Goal: Navigation & Orientation: Find specific page/section

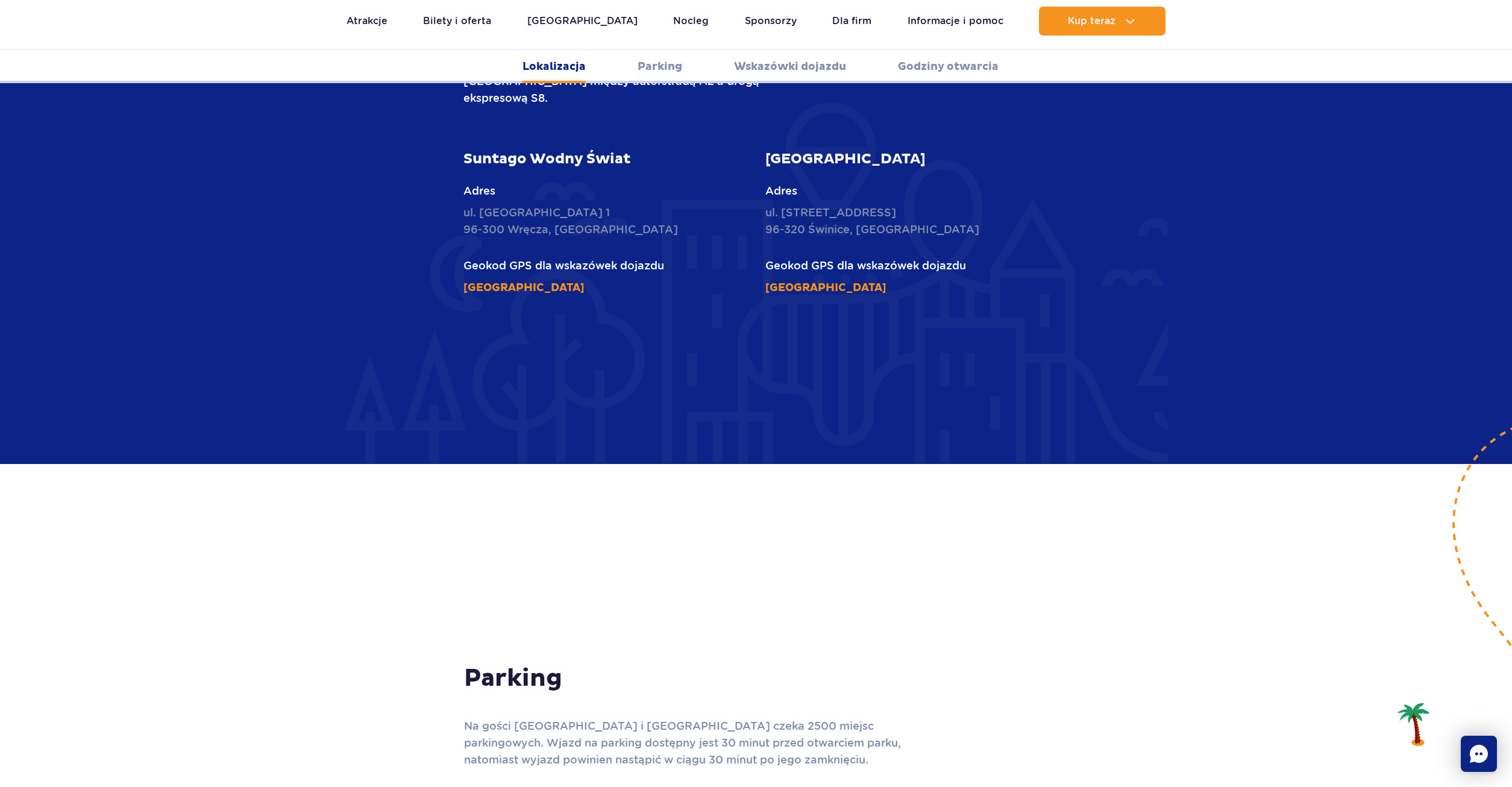
scroll to position [558, 0]
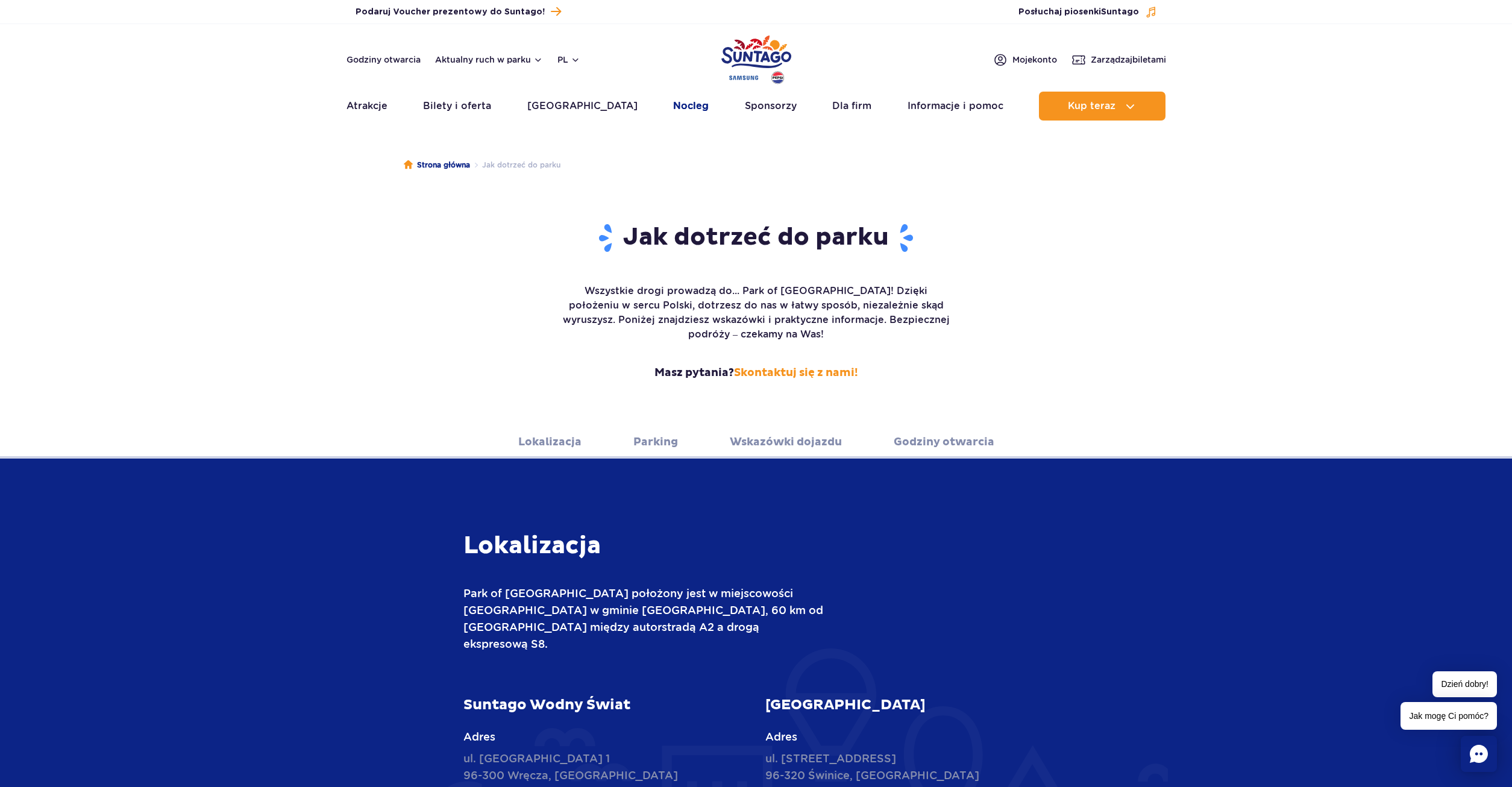
click at [673, 109] on link "Nocleg" at bounding box center [690, 107] width 35 height 29
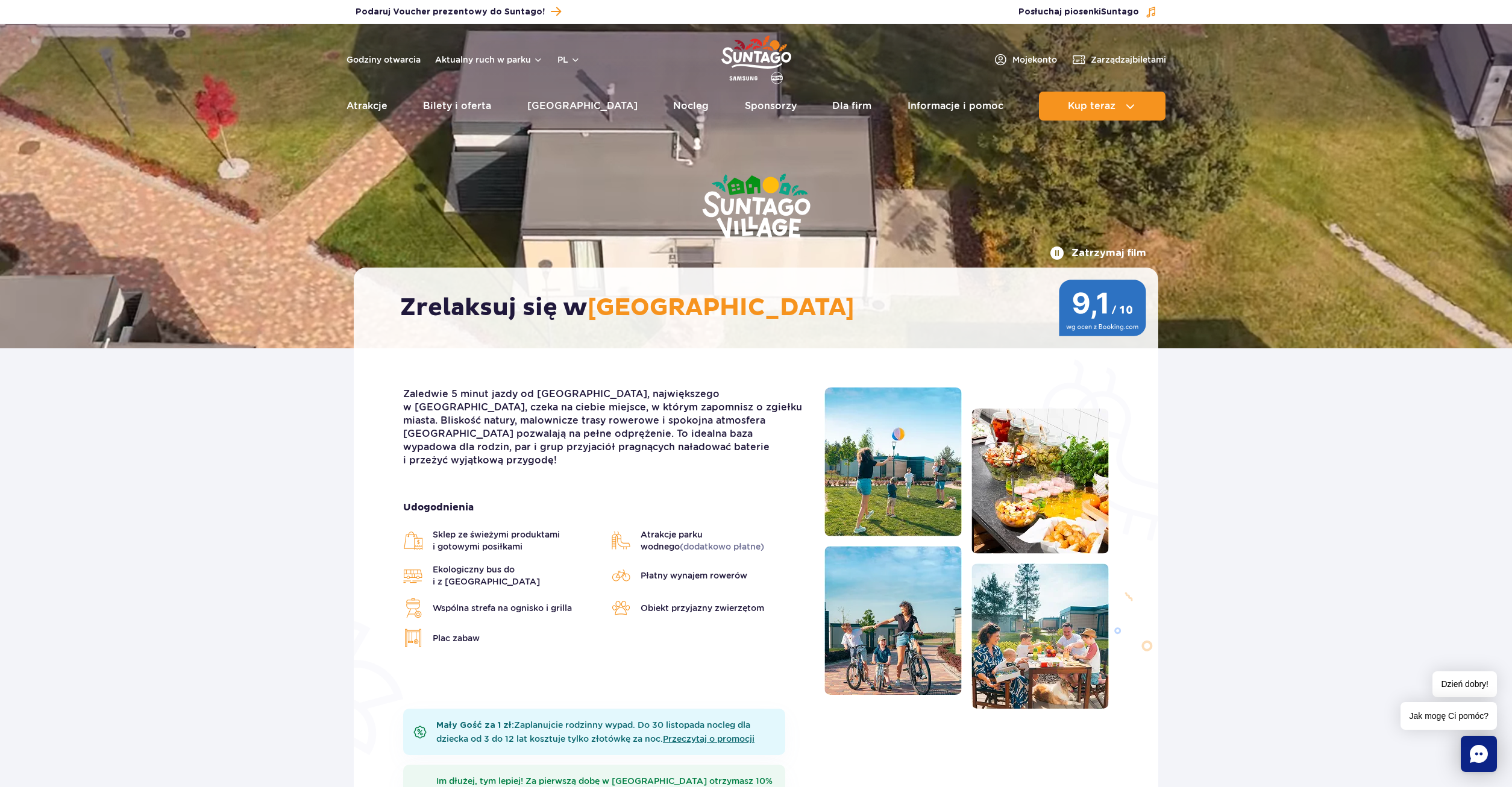
click at [1080, 253] on button "Zatrzymaj film" at bounding box center [1098, 253] width 96 height 15
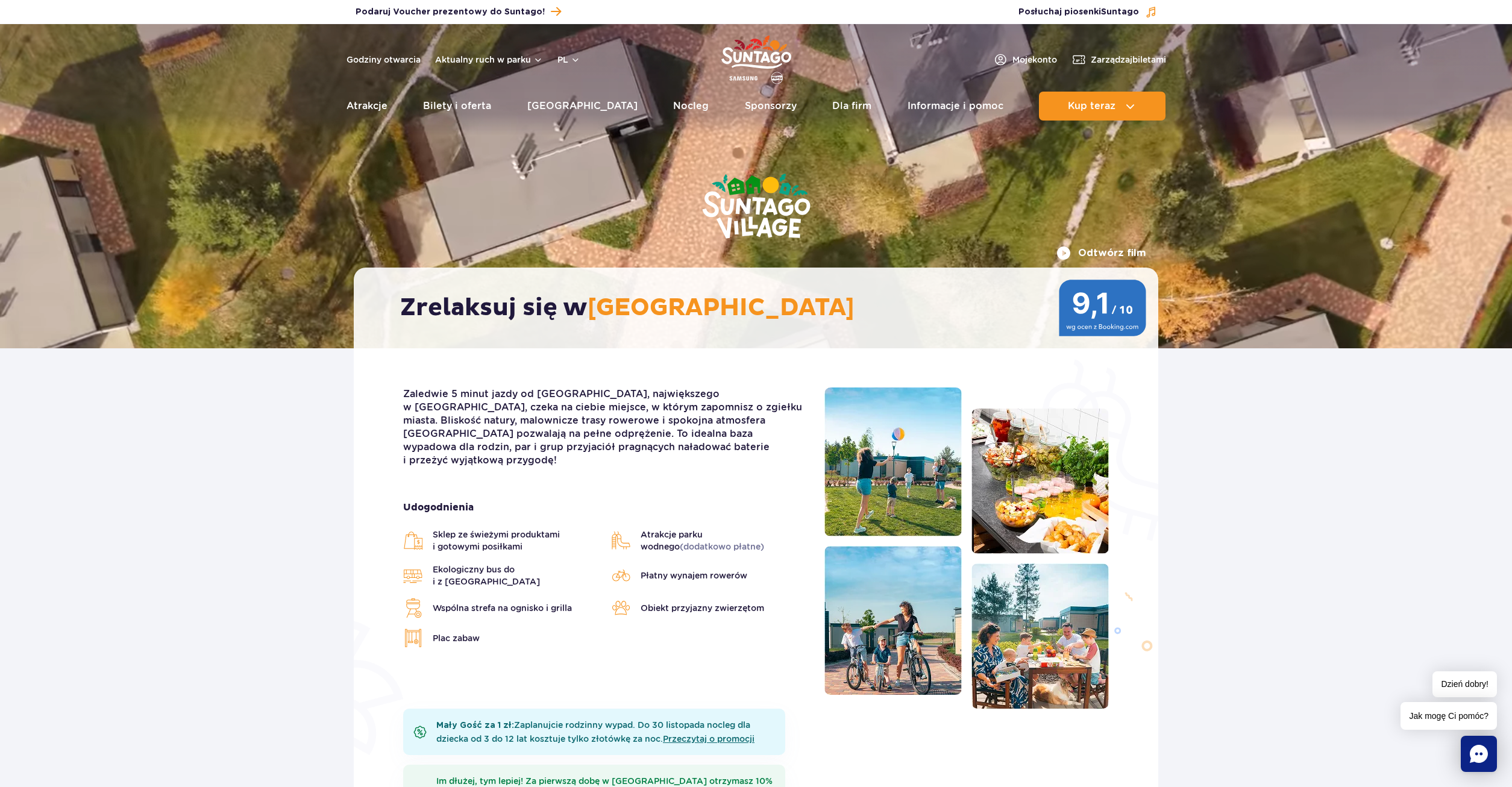
click at [1080, 253] on button "Odtwórz film" at bounding box center [1101, 253] width 89 height 15
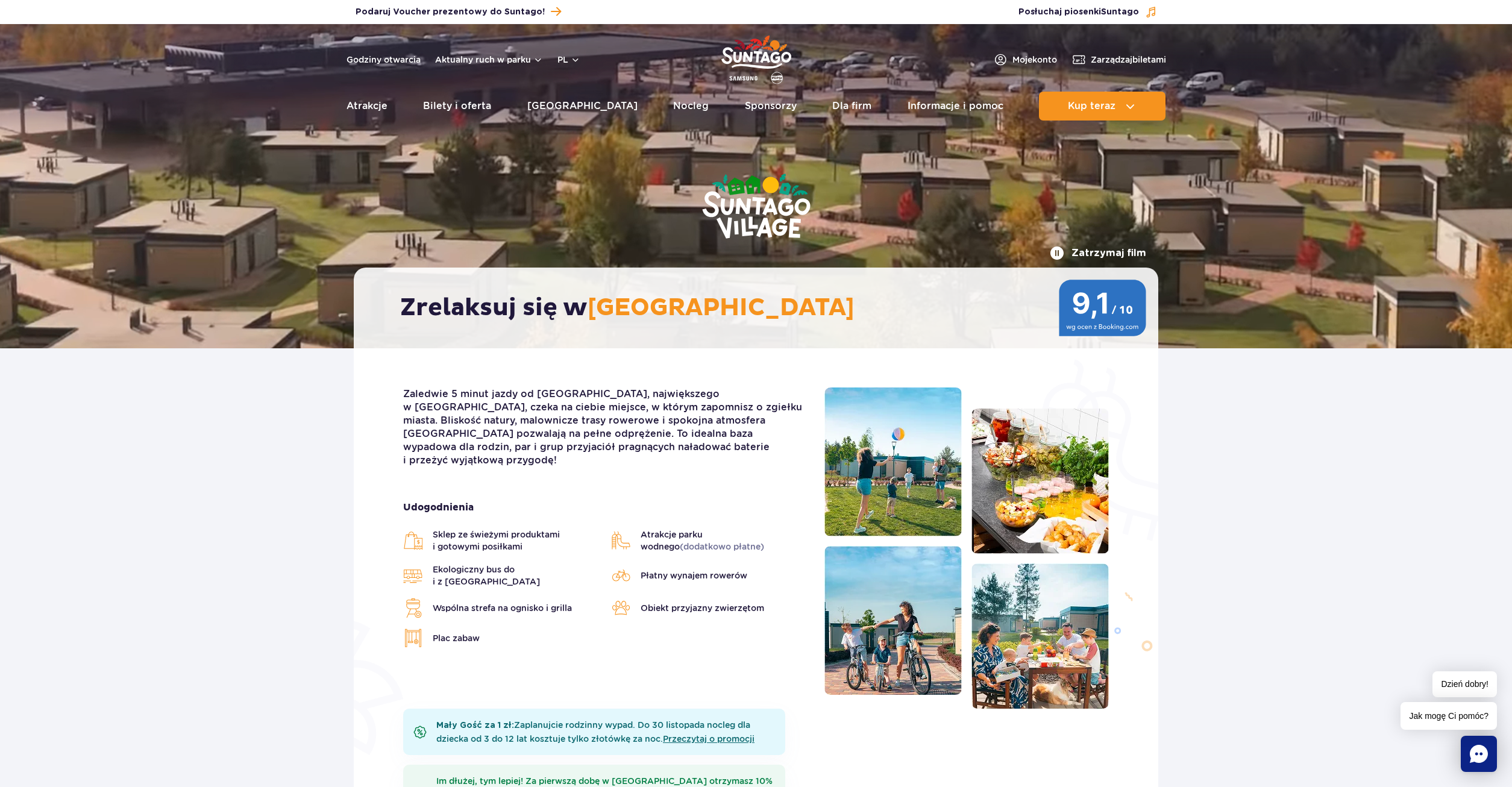
click at [1083, 249] on button "Zatrzymaj film" at bounding box center [1098, 253] width 96 height 15
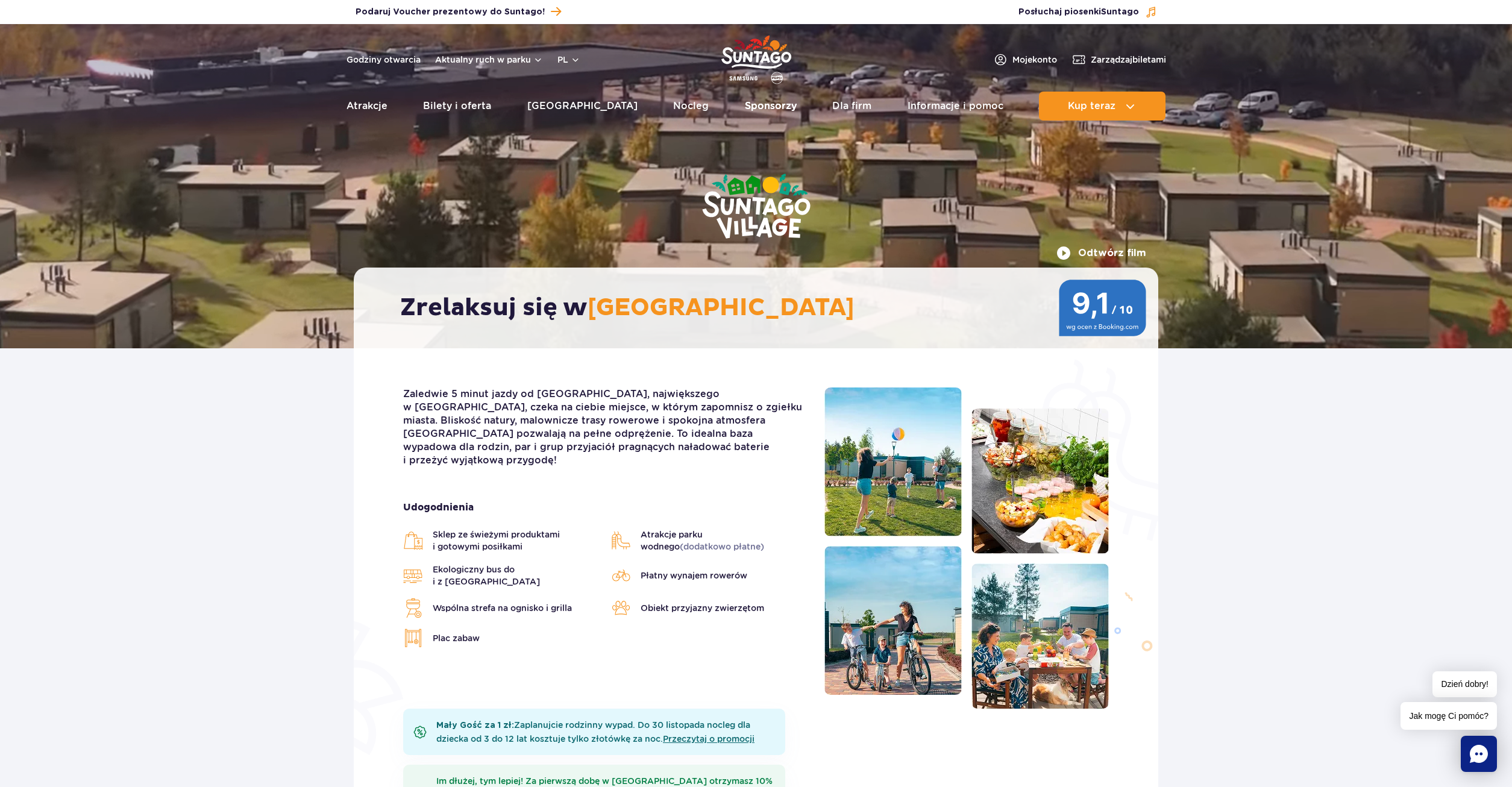
click at [752, 106] on link "Sponsorzy" at bounding box center [771, 107] width 52 height 29
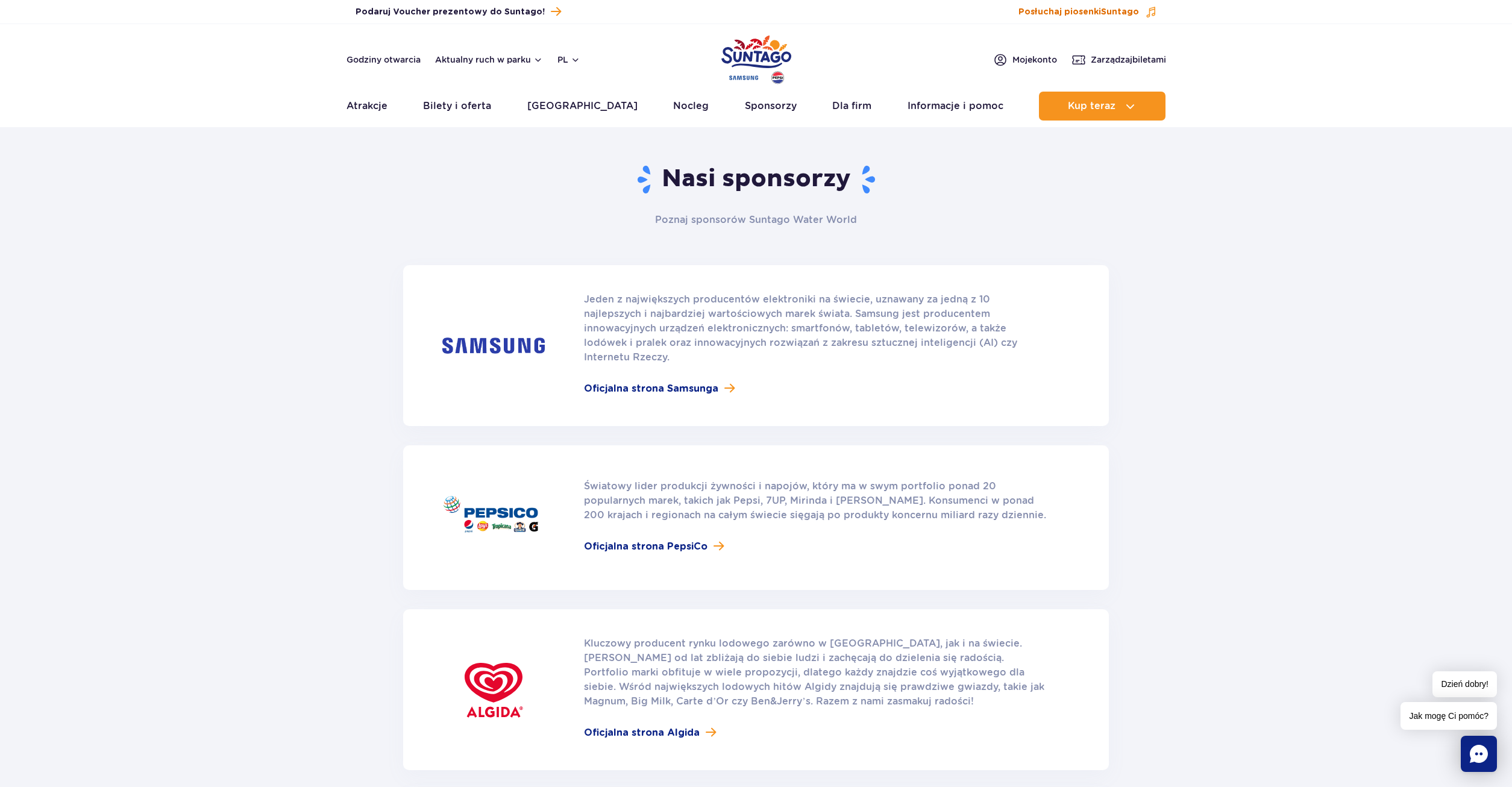
click at [1086, 14] on span "Posłuchaj piosenki Suntago" at bounding box center [1079, 12] width 120 height 12
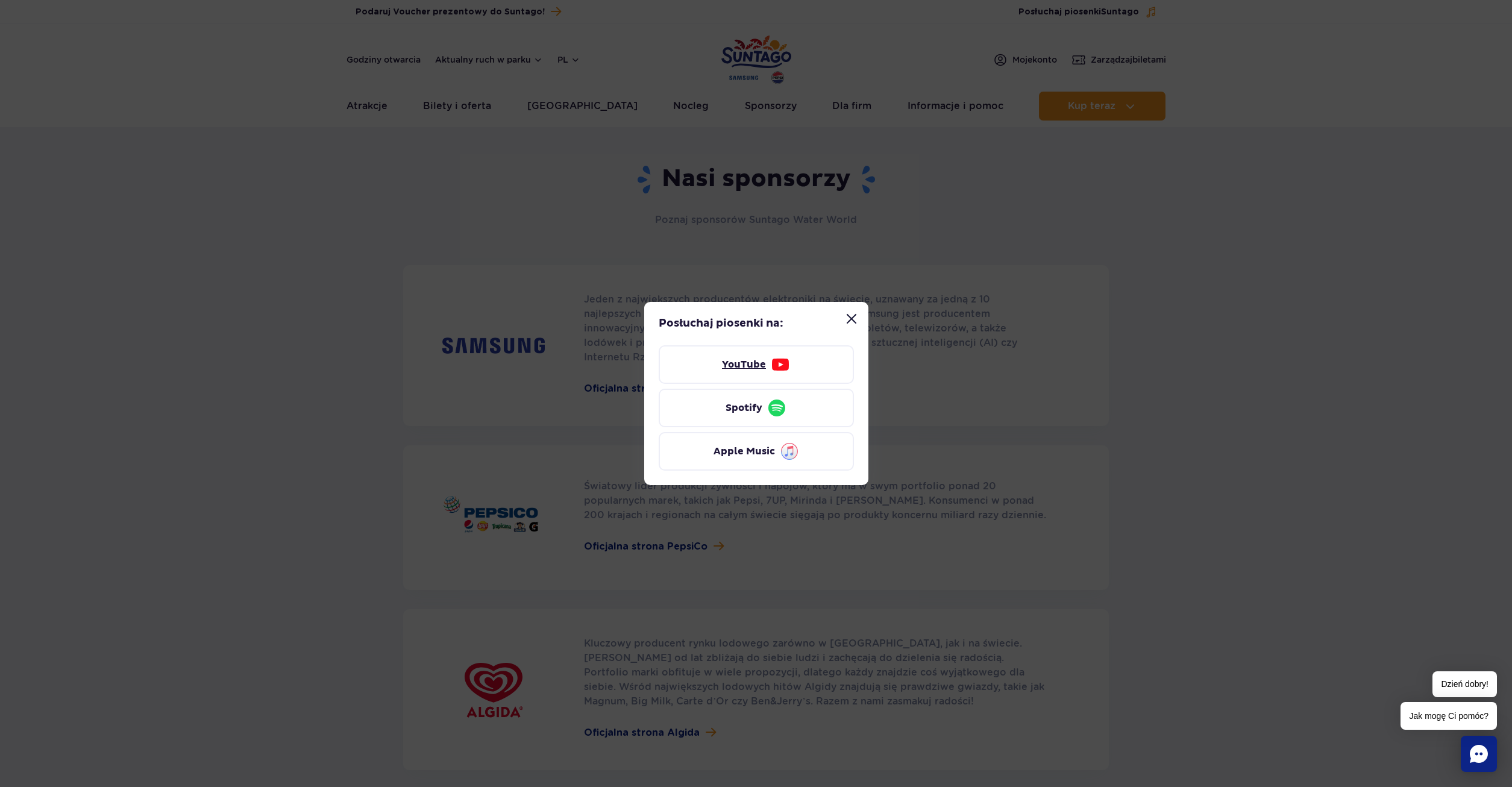
click at [833, 357] on link "YouTube" at bounding box center [756, 364] width 195 height 39
click at [872, 315] on div "Posłuchaj piosenki na: YouTube Spotify Apple Music" at bounding box center [756, 394] width 1512 height 787
click at [865, 308] on div "Posłuchaj piosenki na: YouTube Spotify Apple Music" at bounding box center [756, 393] width 224 height 183
click at [854, 319] on button "Zamknij modal “Posłuchaj piosenki Suntago”" at bounding box center [852, 319] width 24 height 24
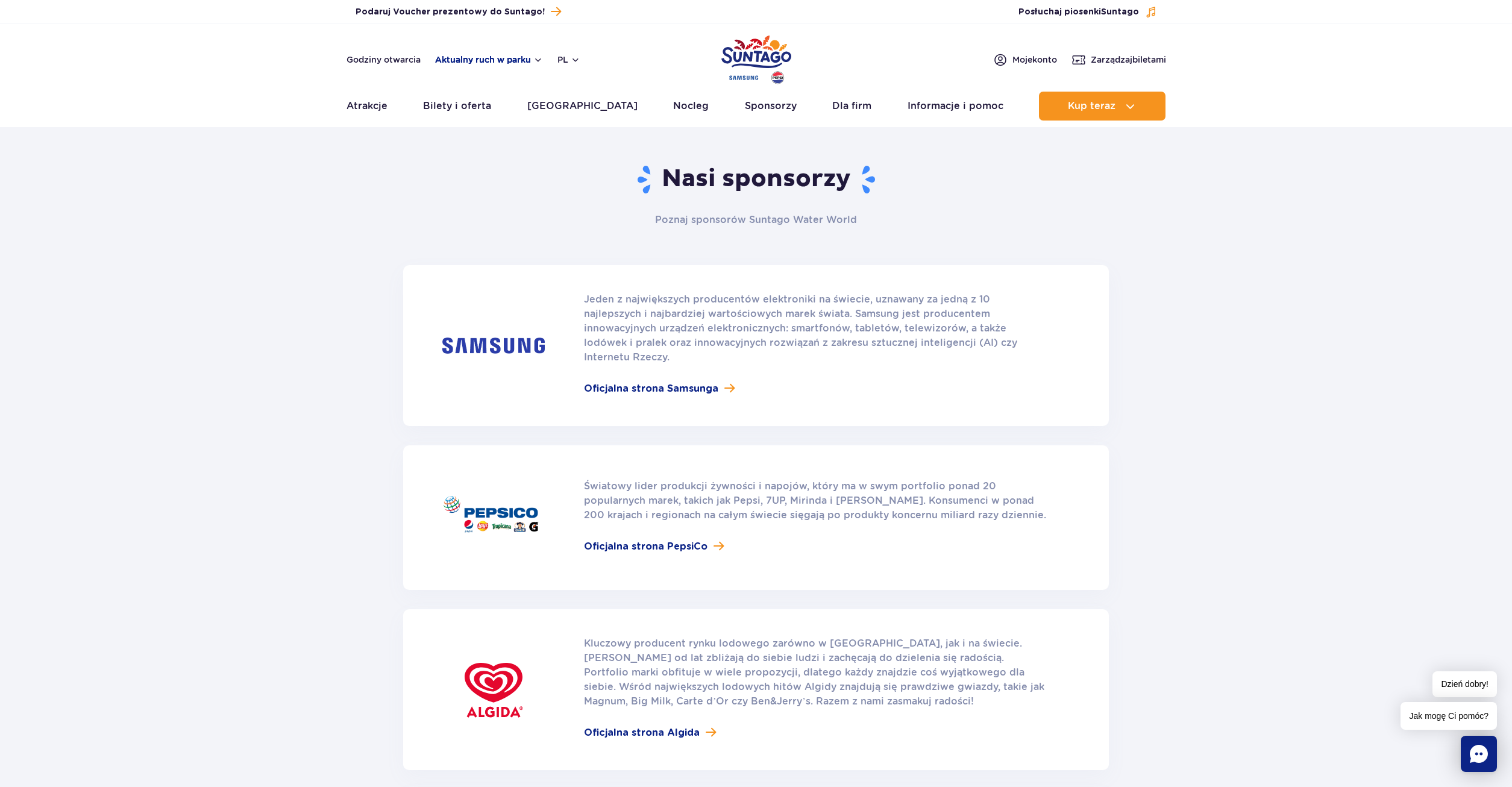
click at [456, 57] on button "Aktualny ruch w parku" at bounding box center [488, 59] width 107 height 9
click at [498, 71] on header "Godziny otwarcia Aktualny ruch w parku pl PL EN UA Moje konto Zarządzaj biletam…" at bounding box center [756, 76] width 1512 height 103
click at [499, 59] on button "Aktualny ruch w parku" at bounding box center [488, 59] width 107 height 9
click at [497, 59] on button "Aktualny ruch w parku" at bounding box center [488, 59] width 107 height 9
